Goal: Task Accomplishment & Management: Use online tool/utility

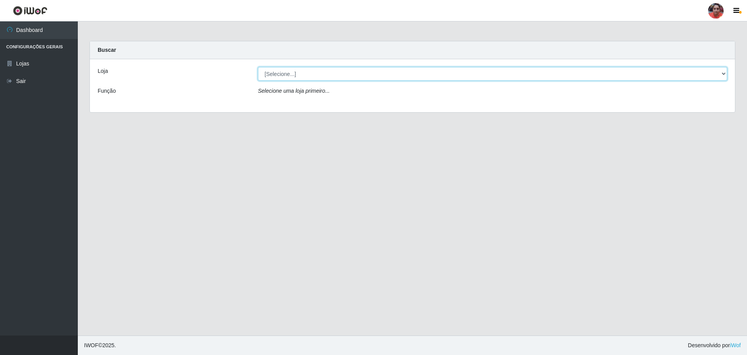
click at [307, 70] on select "[Selecione...] Mar Vermelho - Loja 05" at bounding box center [492, 74] width 469 height 14
select select "252"
click at [258, 67] on select "[Selecione...] Mar Vermelho - Loja 05" at bounding box center [492, 74] width 469 height 14
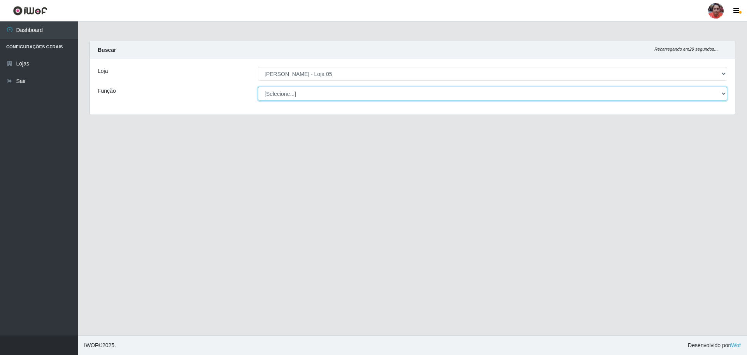
click at [307, 94] on select "[Selecione...] ASG ASG + ASG ++ Auxiliar de Depósito Auxiliar de Depósito + Aux…" at bounding box center [492, 94] width 469 height 14
select select "22"
click at [258, 87] on select "[Selecione...] ASG ASG + ASG ++ Auxiliar de Depósito Auxiliar de Depósito + Aux…" at bounding box center [492, 94] width 469 height 14
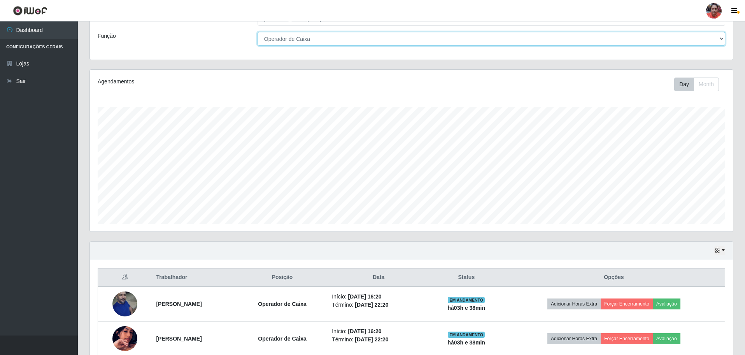
scroll to position [93, 0]
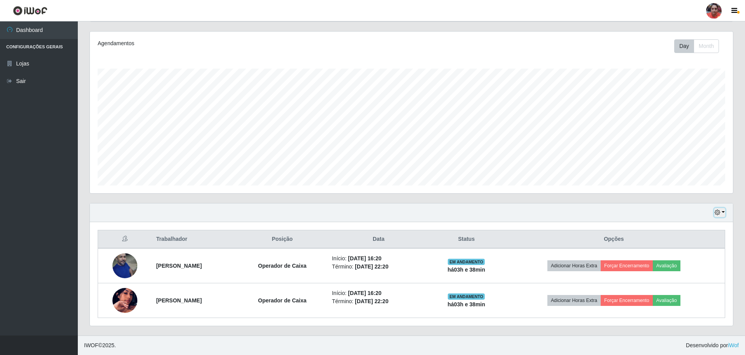
click at [723, 210] on button "button" at bounding box center [720, 212] width 11 height 9
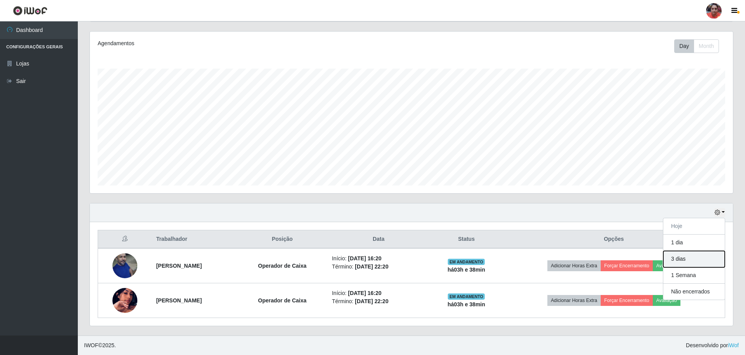
click at [674, 261] on button "3 dias" at bounding box center [694, 259] width 61 height 16
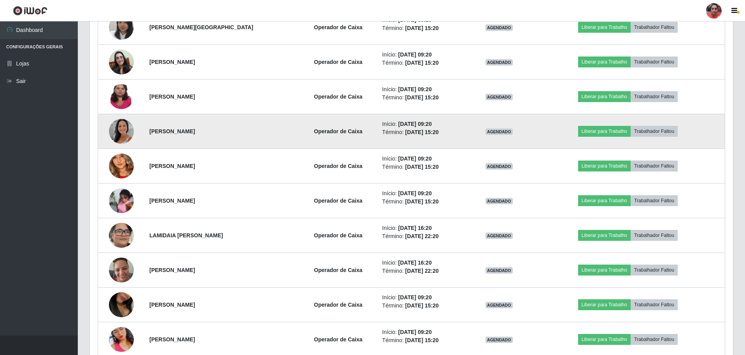
scroll to position [443, 0]
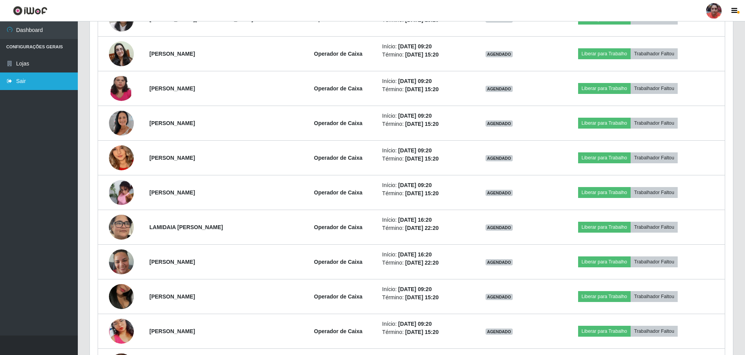
click at [18, 81] on link "Sair" at bounding box center [39, 81] width 78 height 18
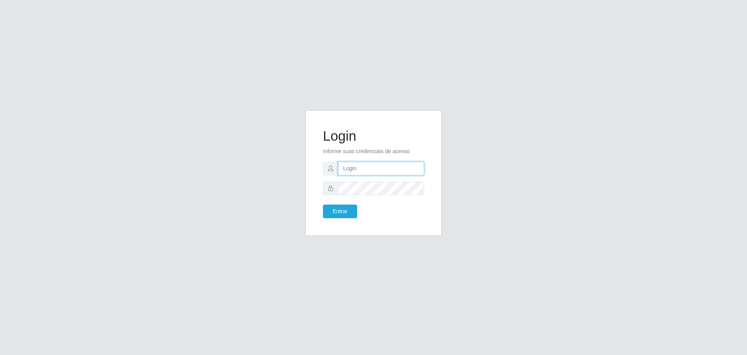
type input "[EMAIL_ADDRESS][DOMAIN_NAME]"
